Goal: Navigation & Orientation: Find specific page/section

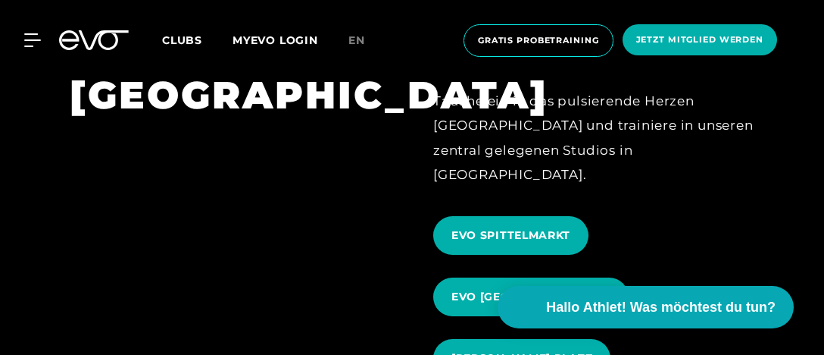
scroll to position [1357, 0]
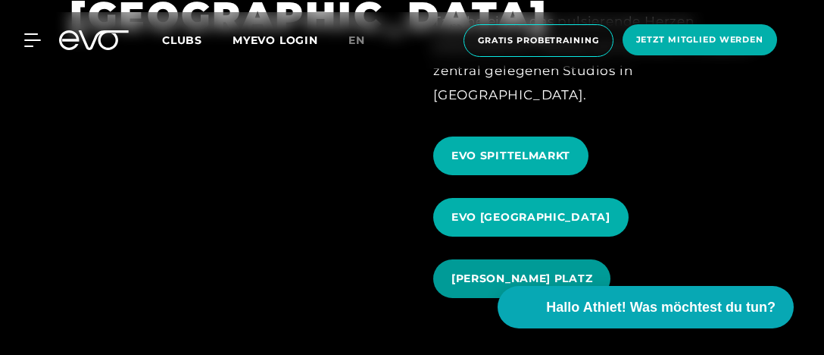
click at [505, 270] on span "[PERSON_NAME] PLATZ" at bounding box center [522, 278] width 141 height 16
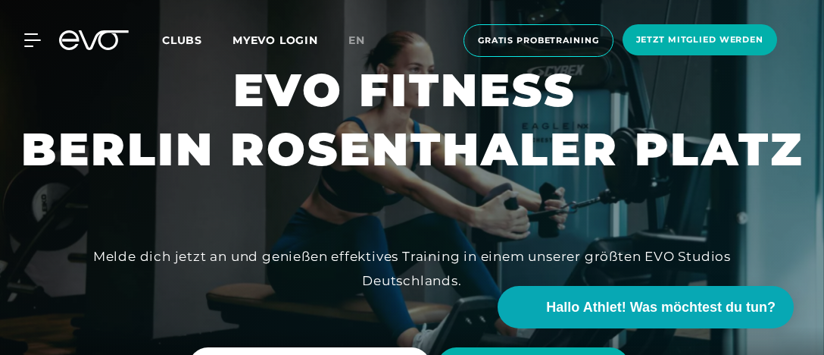
click at [189, 39] on span "Clubs" at bounding box center [182, 40] width 40 height 14
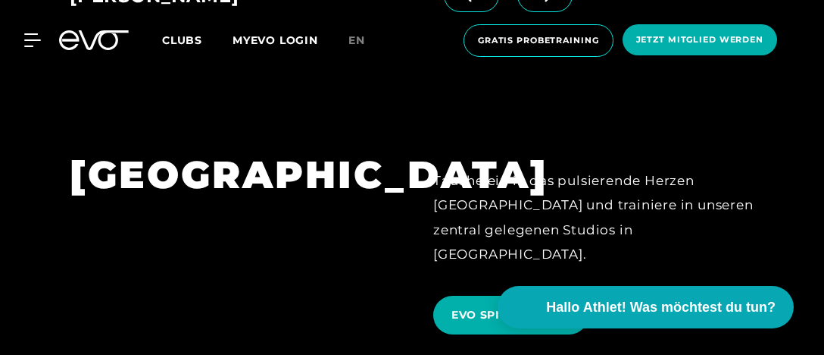
scroll to position [1357, 0]
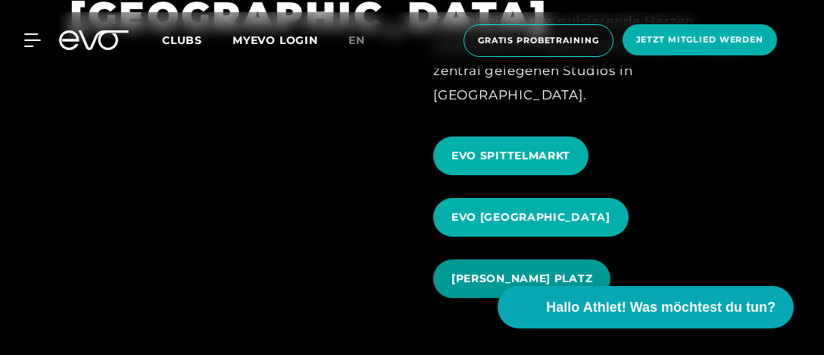
click at [499, 270] on span "[PERSON_NAME] PLATZ" at bounding box center [522, 278] width 141 height 16
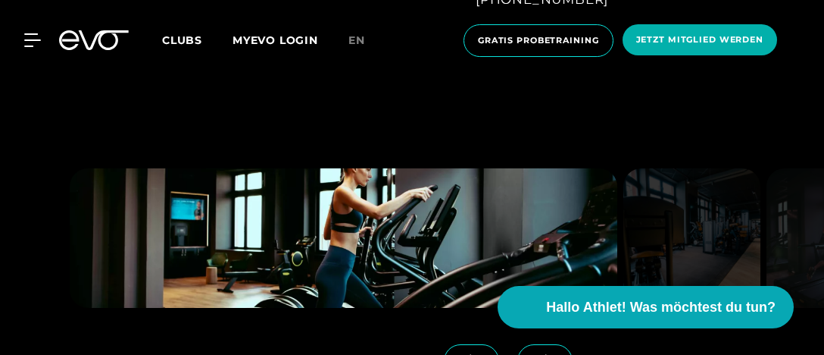
scroll to position [1118, 0]
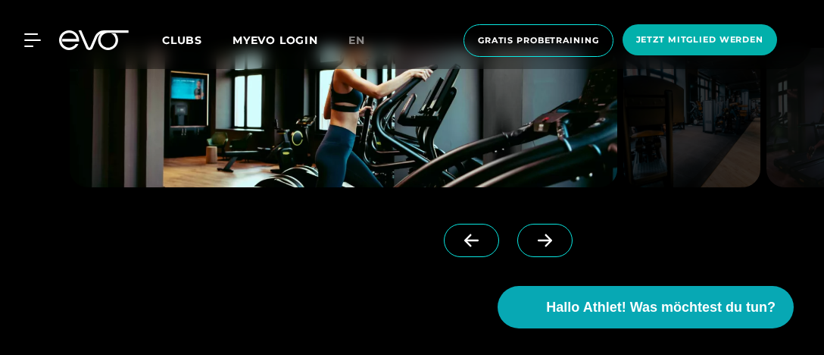
click at [546, 243] on icon at bounding box center [545, 239] width 14 height 13
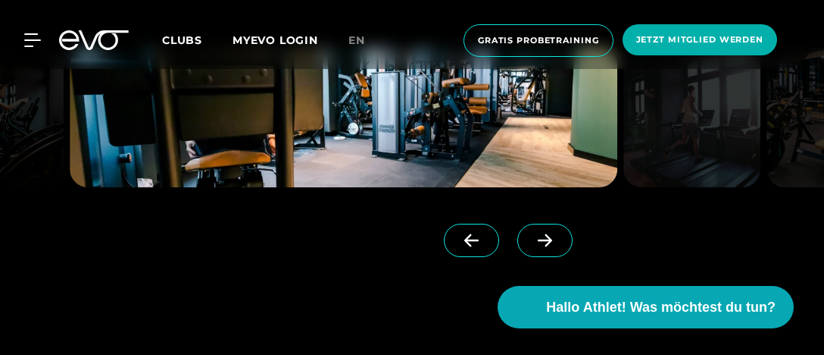
click at [546, 243] on icon at bounding box center [545, 239] width 14 height 13
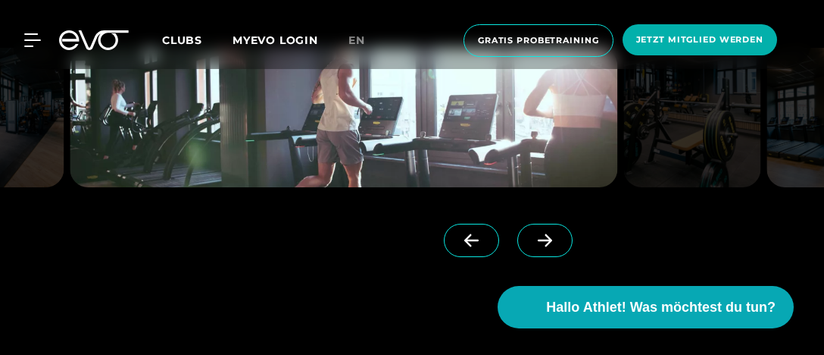
click at [546, 243] on icon at bounding box center [545, 239] width 14 height 13
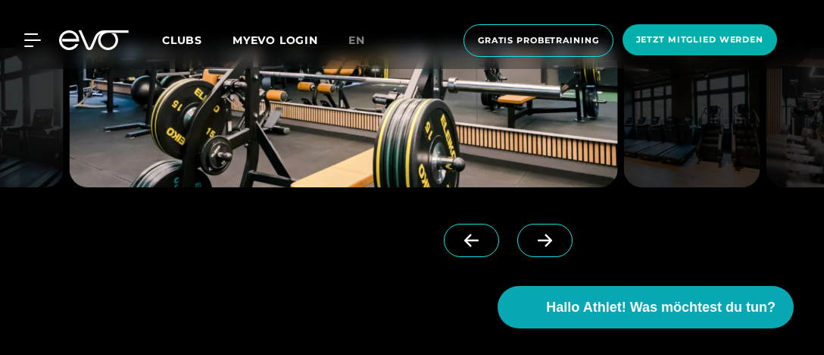
click at [546, 243] on icon at bounding box center [545, 239] width 14 height 13
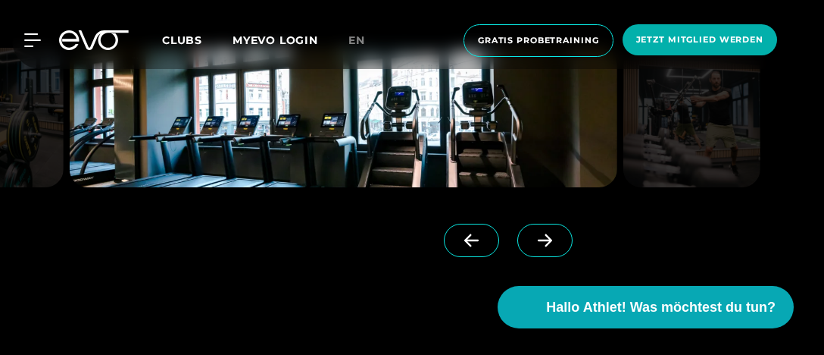
click at [546, 243] on icon at bounding box center [545, 239] width 14 height 13
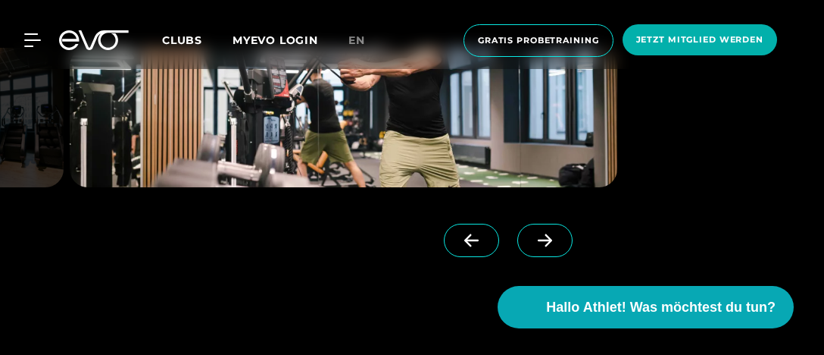
click at [546, 243] on icon at bounding box center [545, 239] width 14 height 13
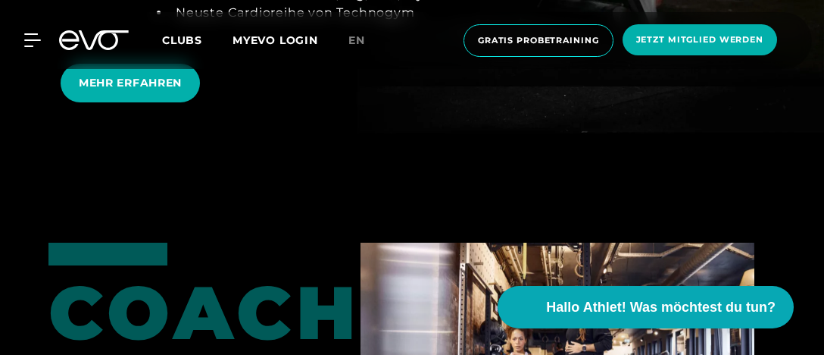
scroll to position [2792, 0]
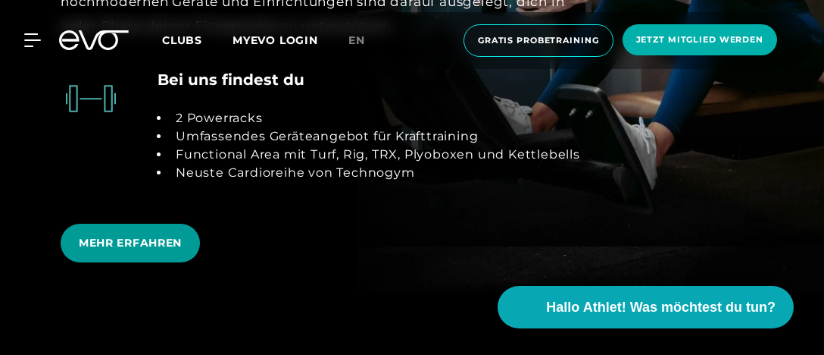
click at [124, 249] on span "MEHR ERFAHREN" at bounding box center [130, 243] width 103 height 16
